Goal: Task Accomplishment & Management: Use online tool/utility

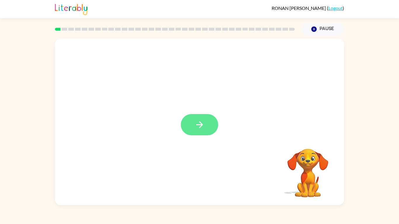
click at [210, 125] on button "button" at bounding box center [199, 124] width 37 height 21
click at [206, 125] on div at bounding box center [199, 122] width 289 height 167
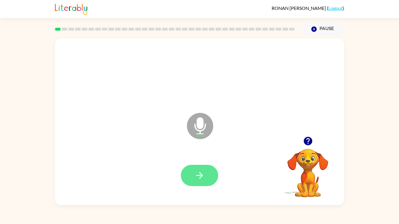
click at [196, 175] on icon "button" at bounding box center [200, 176] width 10 height 10
click at [192, 175] on button "button" at bounding box center [199, 175] width 37 height 21
click at [200, 175] on icon "button" at bounding box center [200, 176] width 10 height 10
click at [197, 174] on icon "button" at bounding box center [200, 176] width 10 height 10
click at [205, 175] on button "button" at bounding box center [199, 175] width 37 height 21
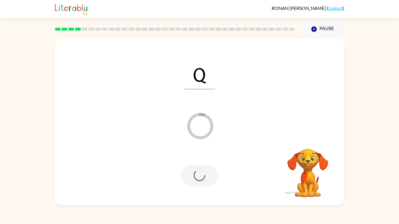
click at [211, 175] on div at bounding box center [199, 175] width 37 height 21
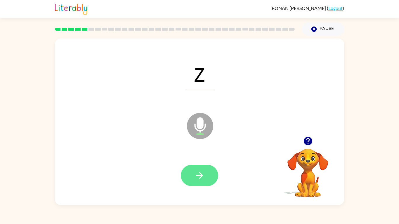
click at [206, 174] on button "button" at bounding box center [199, 175] width 37 height 21
click at [201, 171] on icon "button" at bounding box center [200, 176] width 10 height 10
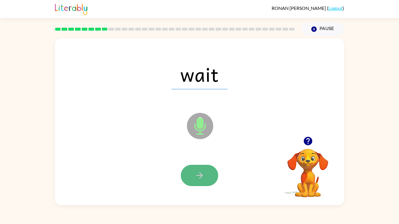
click at [204, 175] on icon "button" at bounding box center [200, 176] width 10 height 10
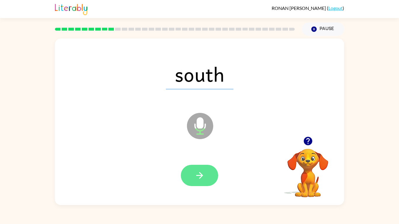
click at [193, 171] on button "button" at bounding box center [199, 175] width 37 height 21
click at [193, 169] on button "button" at bounding box center [199, 175] width 37 height 21
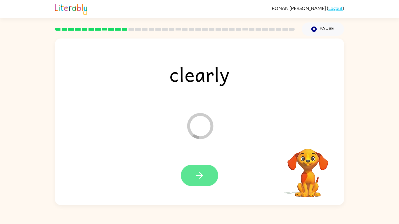
click at [195, 171] on icon "button" at bounding box center [200, 176] width 10 height 10
click at [207, 166] on button "button" at bounding box center [199, 175] width 37 height 21
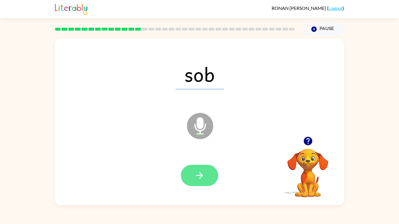
click at [191, 175] on button "button" at bounding box center [199, 175] width 37 height 21
click at [203, 171] on icon "button" at bounding box center [200, 176] width 10 height 10
click at [204, 169] on button "button" at bounding box center [199, 175] width 37 height 21
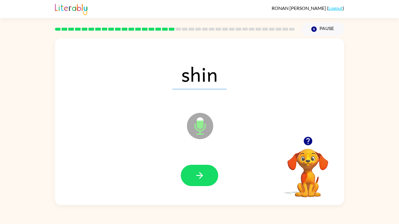
click at [215, 78] on span "shin" at bounding box center [199, 74] width 54 height 30
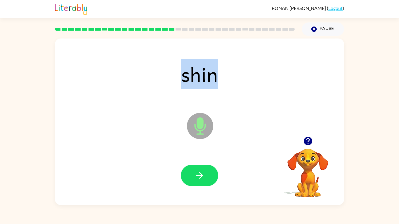
click at [215, 78] on span "shin" at bounding box center [199, 74] width 54 height 30
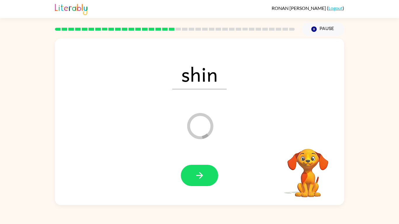
click at [215, 78] on span "shin" at bounding box center [199, 74] width 54 height 30
click at [215, 78] on span "vine" at bounding box center [199, 74] width 54 height 30
click at [216, 78] on span "vine" at bounding box center [199, 74] width 54 height 30
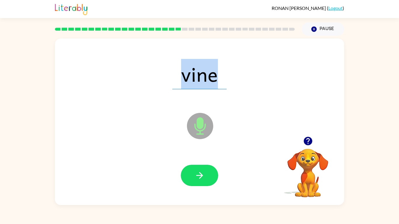
click at [216, 78] on span "vine" at bounding box center [199, 74] width 54 height 30
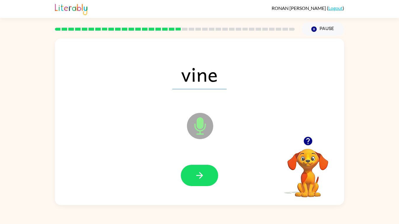
click at [216, 78] on span "vine" at bounding box center [199, 74] width 54 height 30
click at [194, 160] on div at bounding box center [200, 176] width 278 height 48
click at [192, 164] on div at bounding box center [200, 176] width 278 height 48
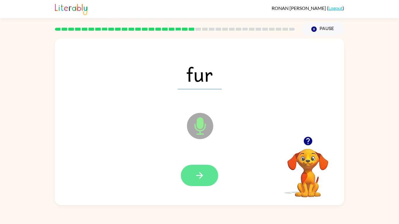
click at [192, 166] on button "button" at bounding box center [199, 175] width 37 height 21
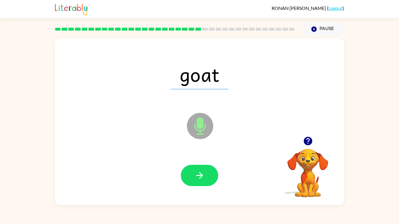
click at [226, 25] on div at bounding box center [174, 29] width 247 height 20
click at [227, 25] on div at bounding box center [174, 29] width 247 height 20
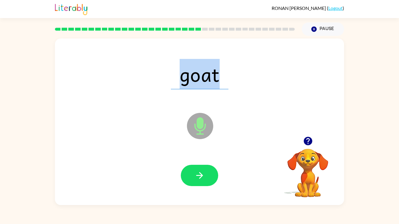
click at [227, 25] on div at bounding box center [174, 29] width 247 height 20
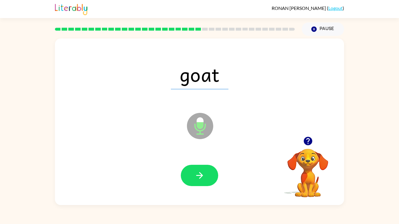
click at [227, 25] on div at bounding box center [174, 29] width 247 height 20
click at [244, 145] on icon "Microphone The Microphone is here when it is your turn to talk" at bounding box center [230, 134] width 88 height 44
click at [244, 146] on icon "Microphone The Microphone is here when it is your turn to talk" at bounding box center [230, 134] width 88 height 44
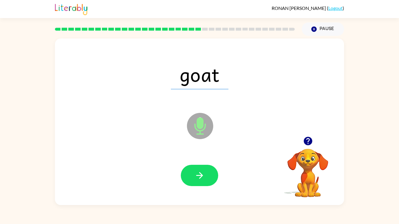
click at [244, 146] on icon "Microphone The Microphone is here when it is your turn to talk" at bounding box center [230, 134] width 88 height 44
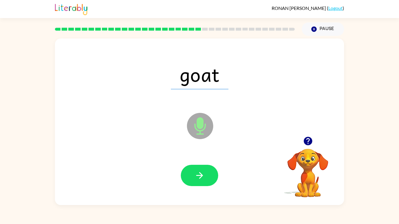
click at [244, 146] on icon "Microphone The Microphone is here when it is your turn to talk" at bounding box center [230, 134] width 88 height 44
click at [243, 145] on icon "Microphone The Microphone is here when it is your turn to talk" at bounding box center [230, 134] width 88 height 44
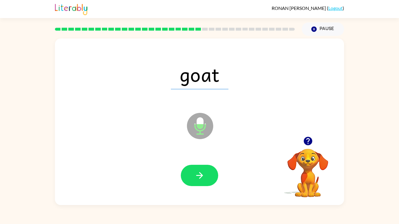
click at [243, 145] on icon "Microphone The Microphone is here when it is your turn to talk" at bounding box center [230, 134] width 88 height 44
click at [244, 147] on icon "Microphone The Microphone is here when it is your turn to talk" at bounding box center [230, 134] width 88 height 44
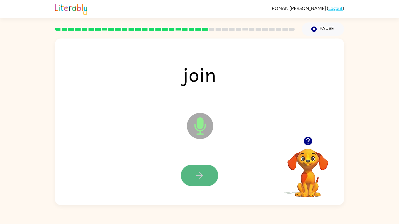
click at [205, 168] on button "button" at bounding box center [199, 175] width 37 height 21
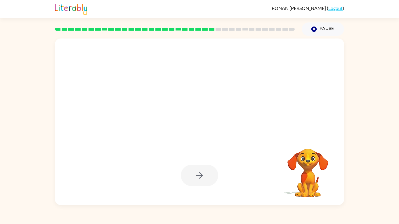
click at [186, 98] on div at bounding box center [200, 74] width 278 height 48
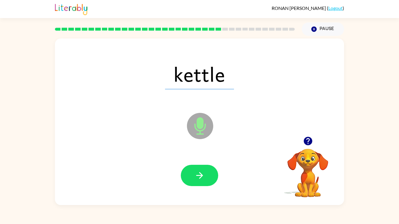
click at [204, 162] on div at bounding box center [200, 176] width 278 height 48
click at [203, 165] on button "button" at bounding box center [199, 175] width 37 height 21
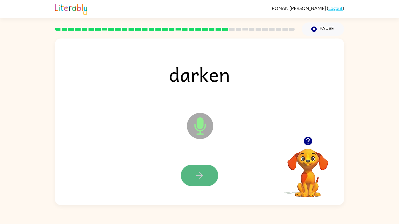
click at [191, 175] on button "button" at bounding box center [199, 175] width 37 height 21
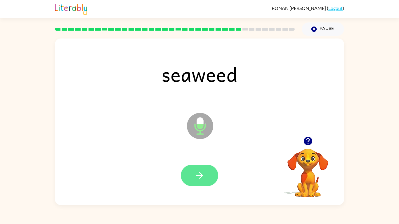
click at [203, 171] on icon "button" at bounding box center [200, 176] width 10 height 10
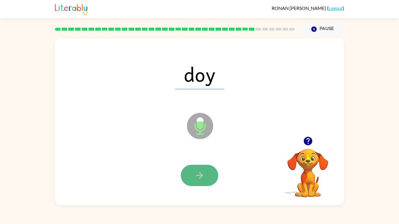
click at [199, 175] on icon "button" at bounding box center [200, 176] width 10 height 10
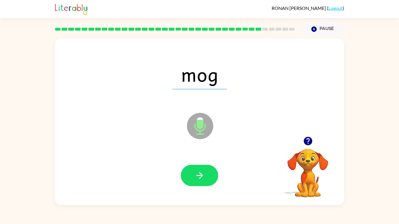
click at [224, 158] on div at bounding box center [200, 176] width 278 height 48
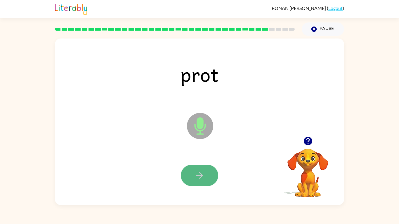
click at [211, 174] on button "button" at bounding box center [199, 175] width 37 height 21
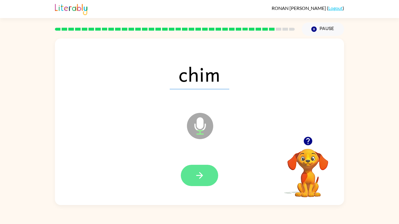
click at [209, 175] on button "button" at bounding box center [199, 175] width 37 height 21
click at [204, 166] on button "button" at bounding box center [199, 175] width 37 height 21
